Goal: Task Accomplishment & Management: Use online tool/utility

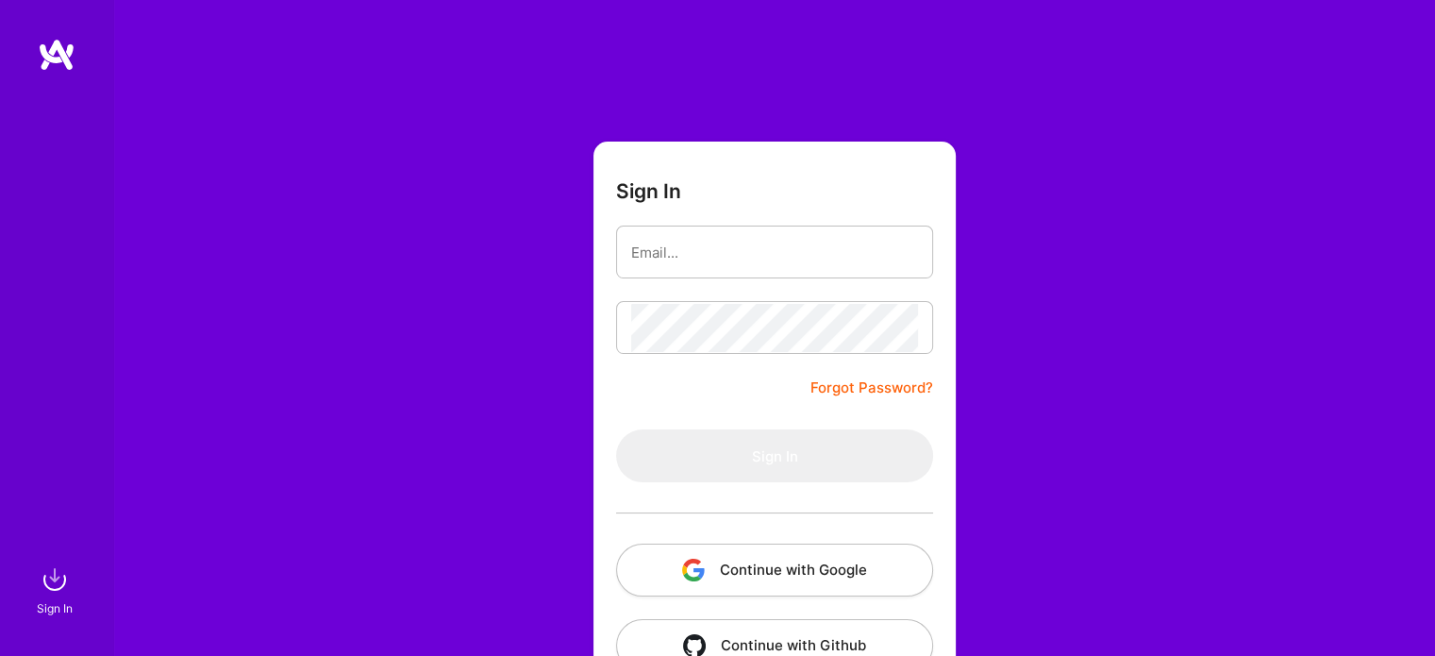
click at [699, 585] on button "Continue with Google" at bounding box center [774, 569] width 317 height 53
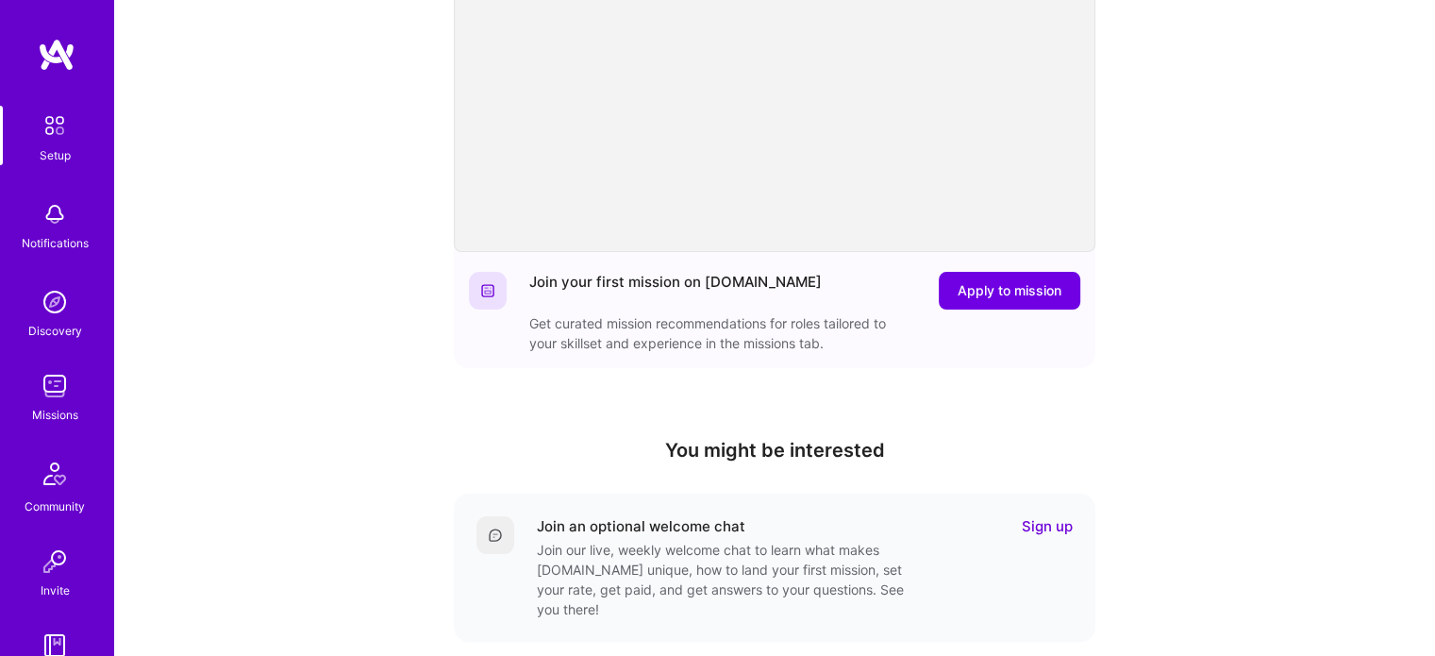
scroll to position [267, 0]
click at [53, 389] on img at bounding box center [55, 386] width 38 height 38
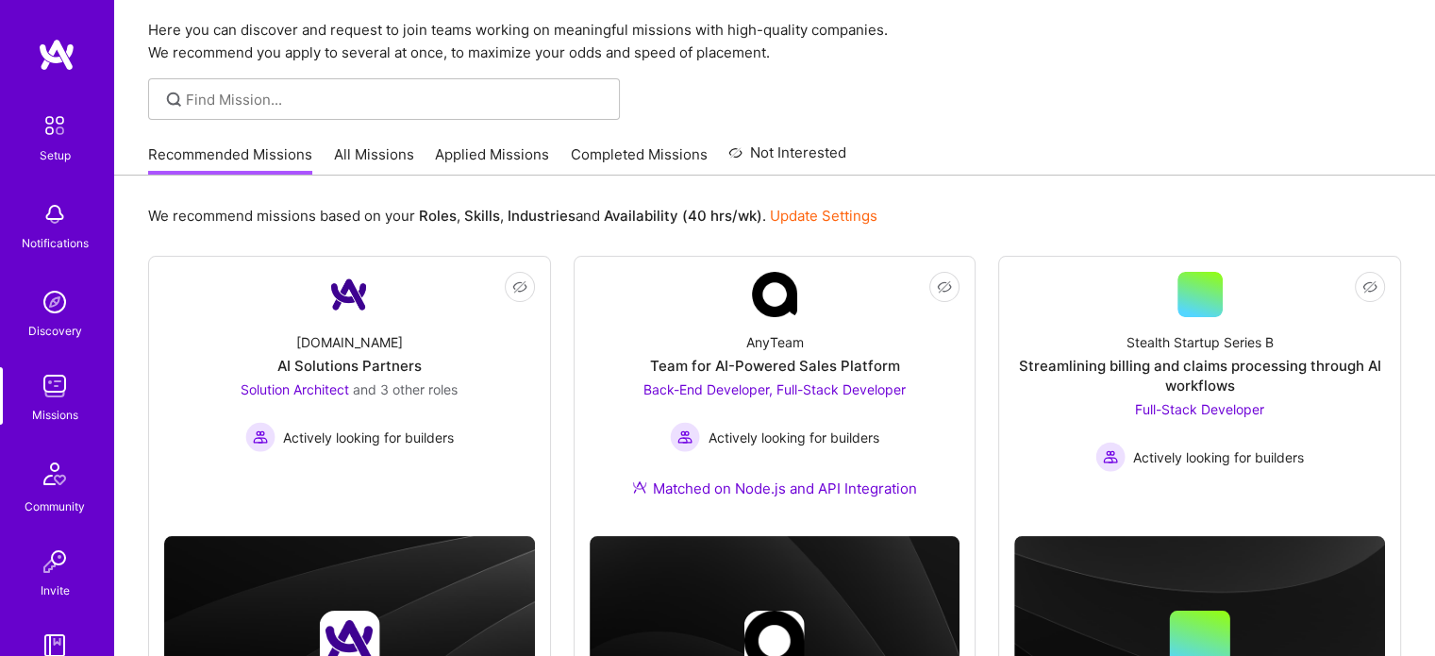
scroll to position [60, 0]
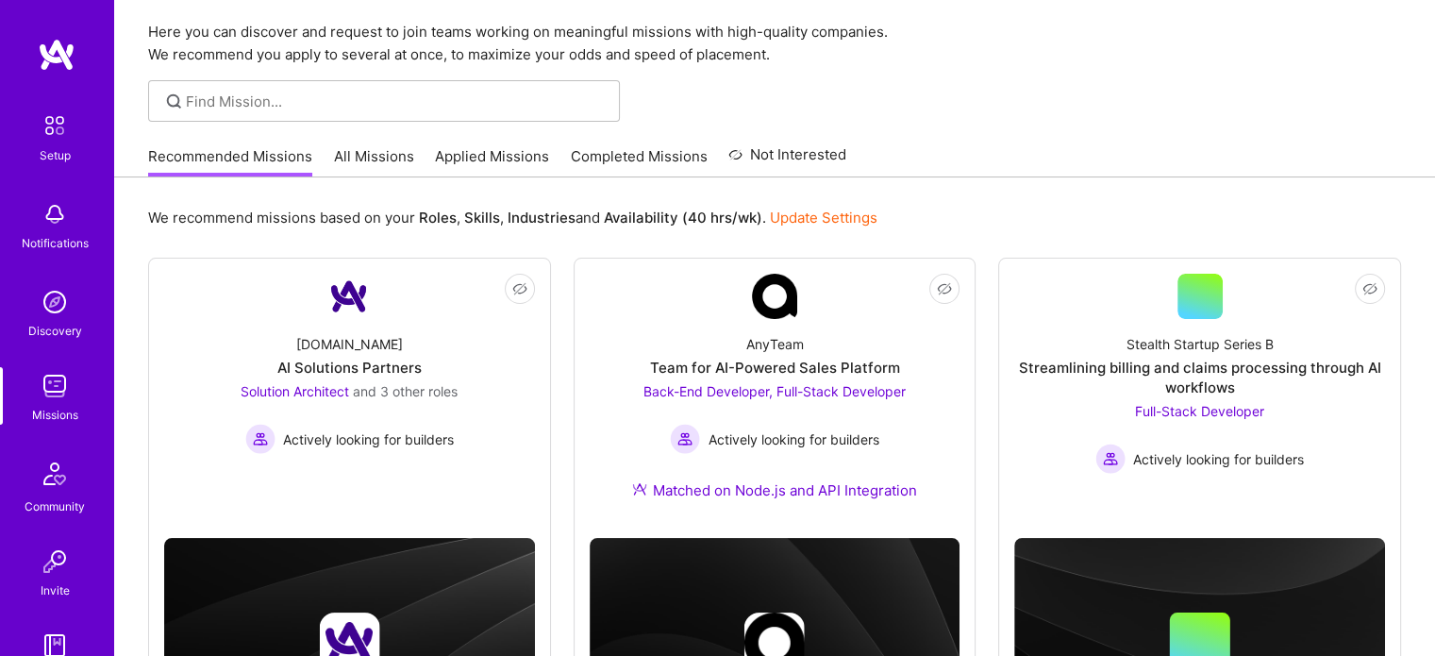
click at [395, 156] on link "All Missions" at bounding box center [374, 161] width 80 height 31
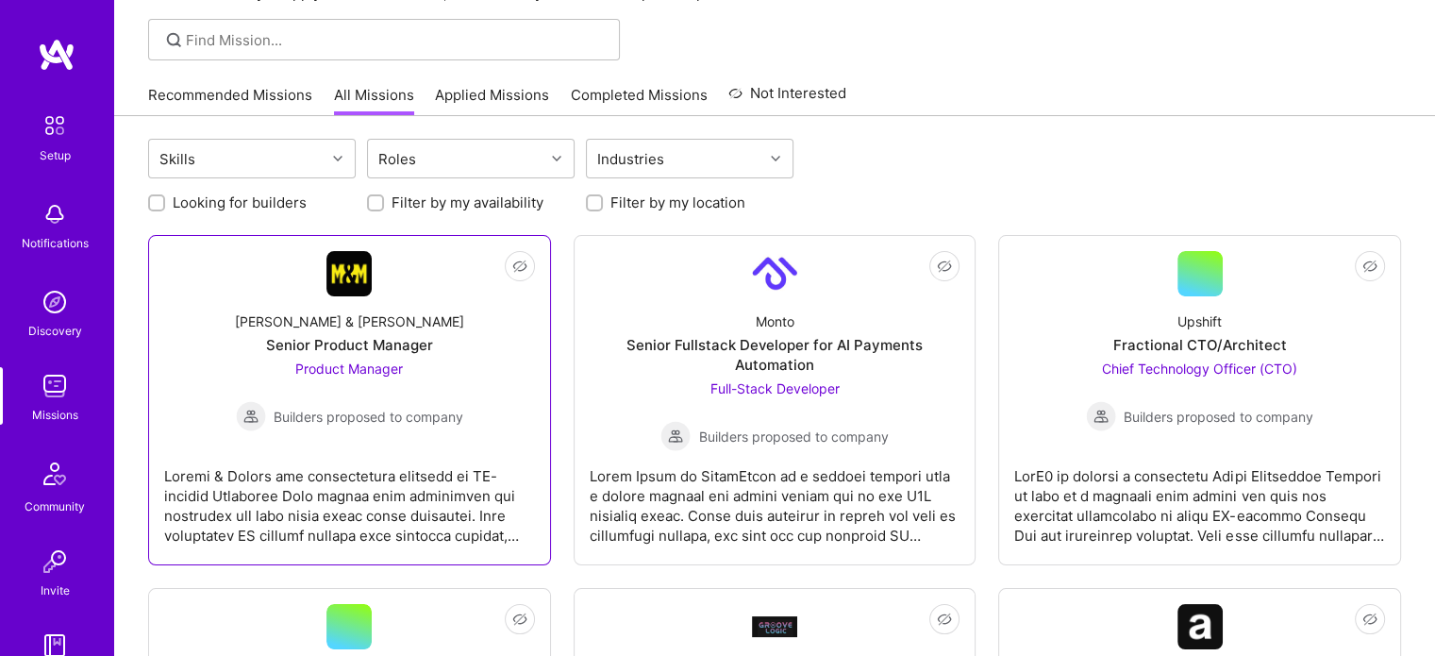
scroll to position [121, 0]
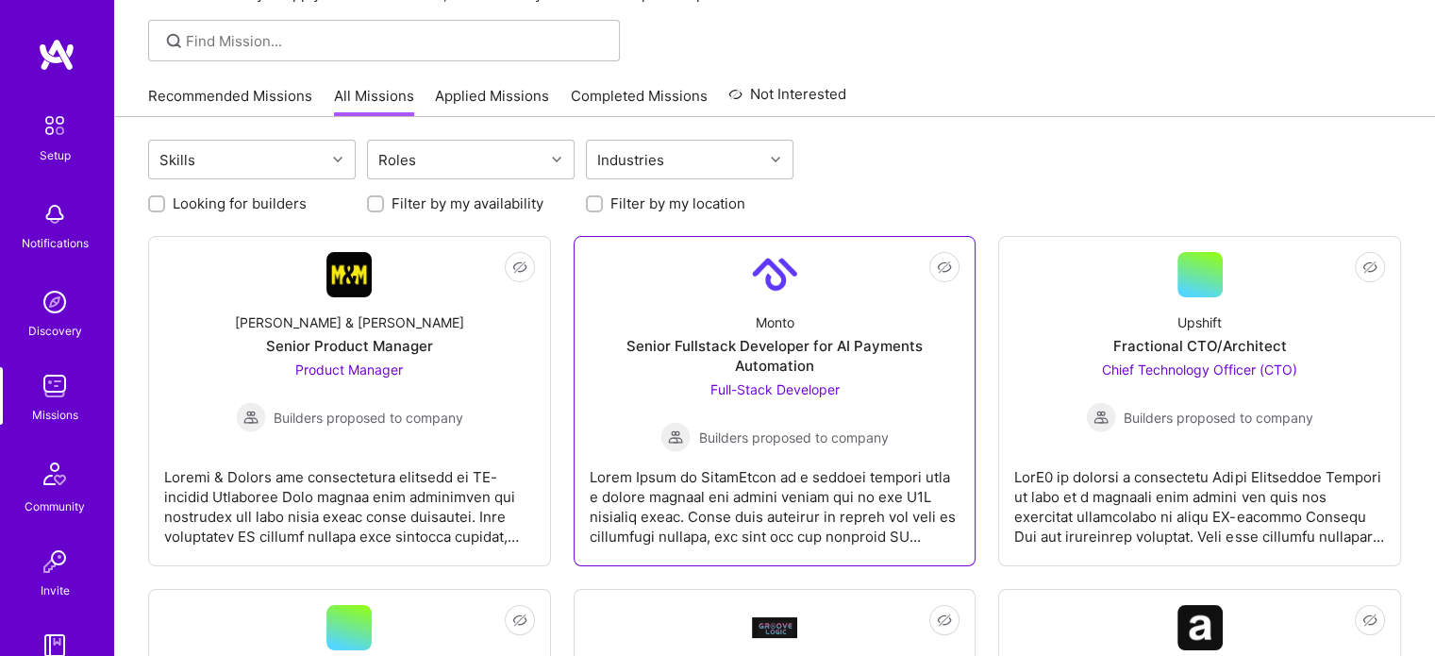
click at [871, 349] on div "Senior Fullstack Developer for AI Payments Automation" at bounding box center [775, 356] width 371 height 40
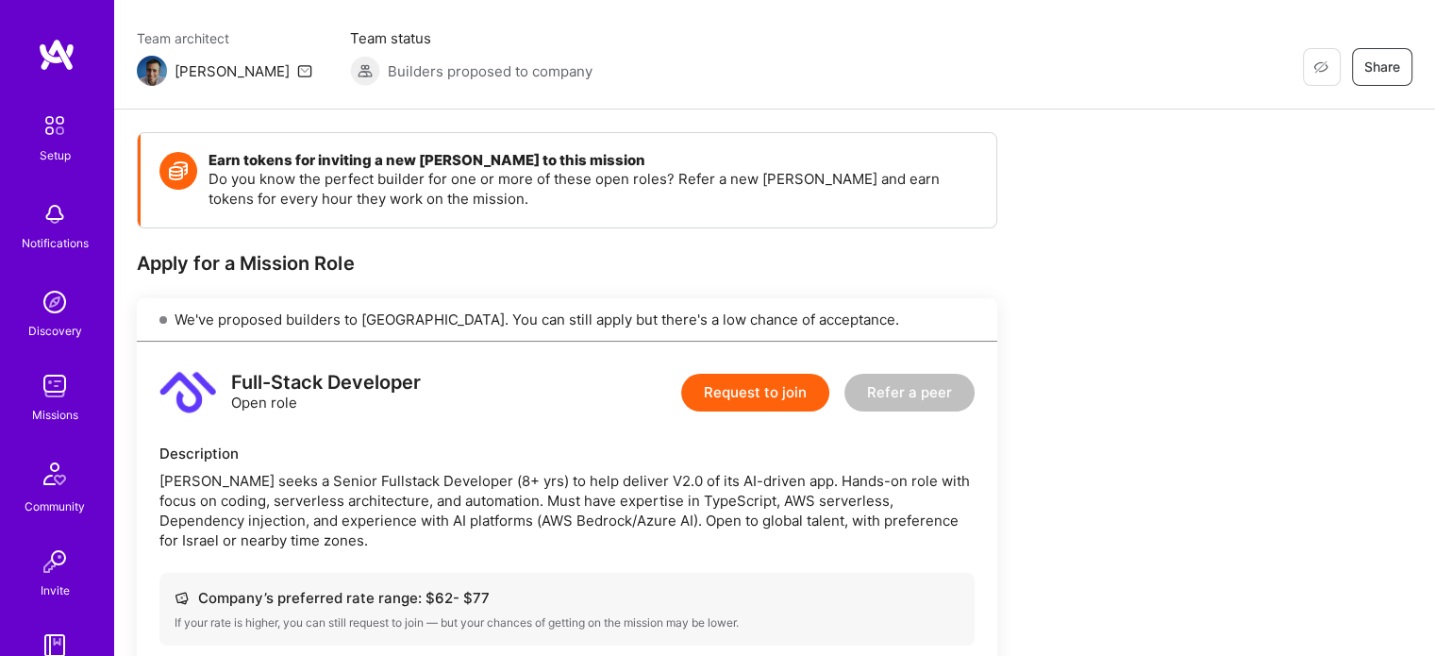
scroll to position [3, 0]
